Goal: Task Accomplishment & Management: Manage account settings

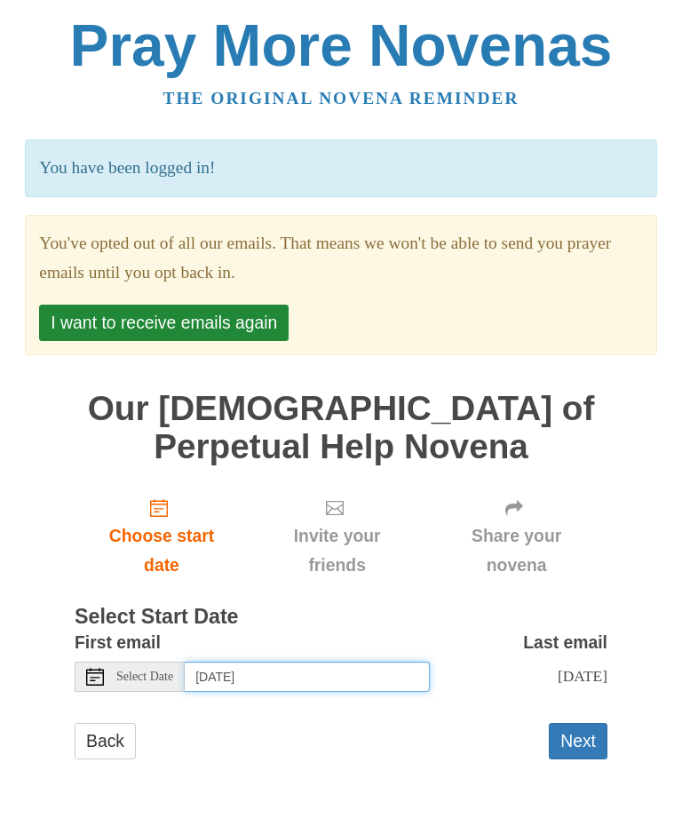
click at [233, 676] on input "[DATE]" at bounding box center [307, 677] width 245 height 30
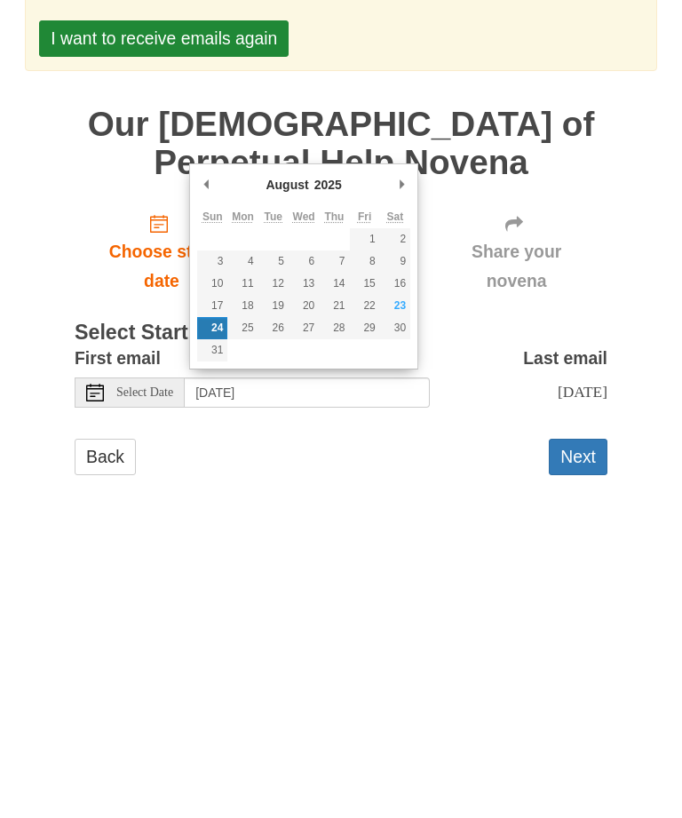
click at [457, 723] on div "Back Next" at bounding box center [341, 749] width 533 height 53
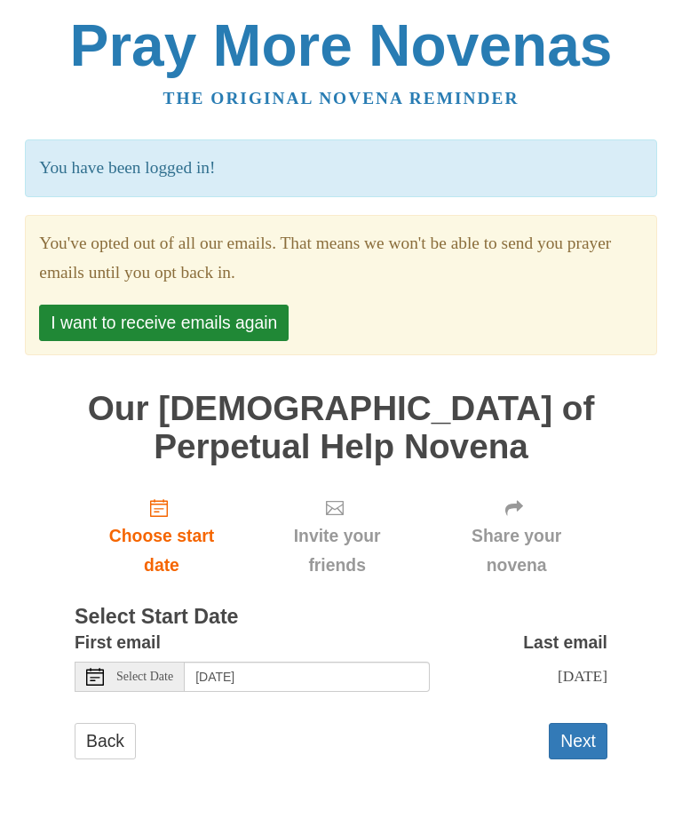
click at [592, 737] on button "Next" at bounding box center [578, 741] width 59 height 36
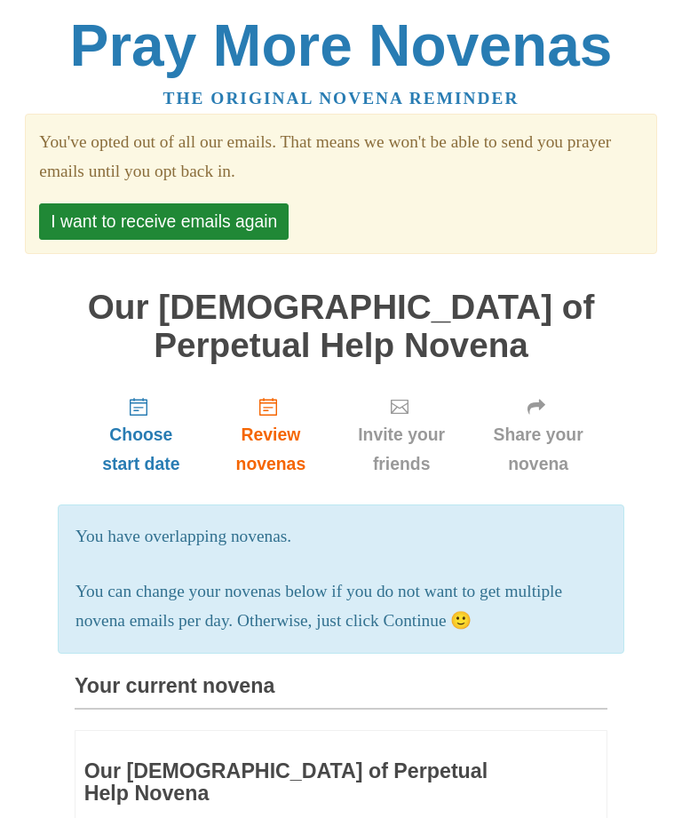
click at [233, 217] on button "I want to receive emails again" at bounding box center [164, 221] width 250 height 36
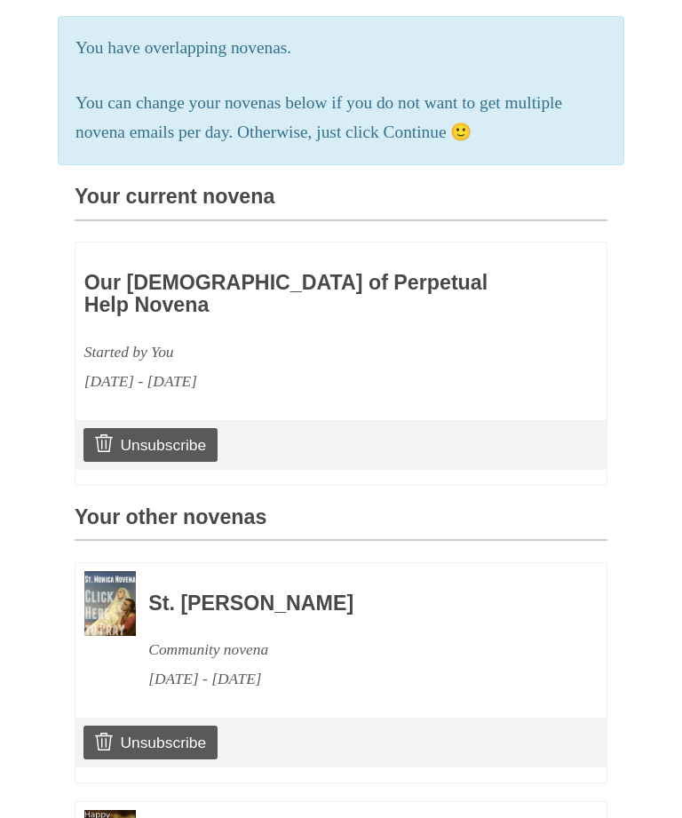
scroll to position [432, 0]
click at [610, 540] on div "Pray More Novenas The original novena reminder Your subscription status has bee…" at bounding box center [341, 348] width 666 height 1560
click at [174, 726] on link "Unsubscribe" at bounding box center [150, 743] width 134 height 34
